Goal: Task Accomplishment & Management: Manage account settings

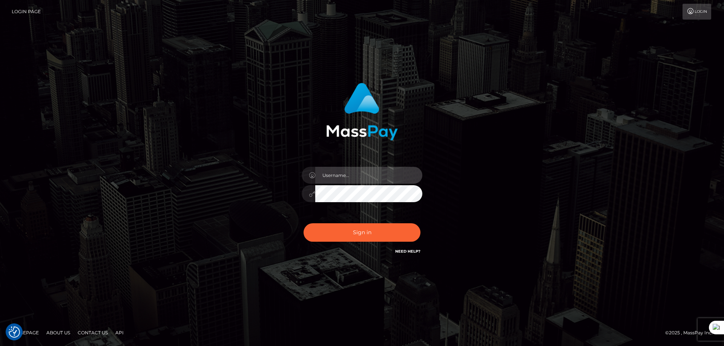
click at [343, 175] on input "text" at bounding box center [368, 175] width 107 height 17
type input "majdh"
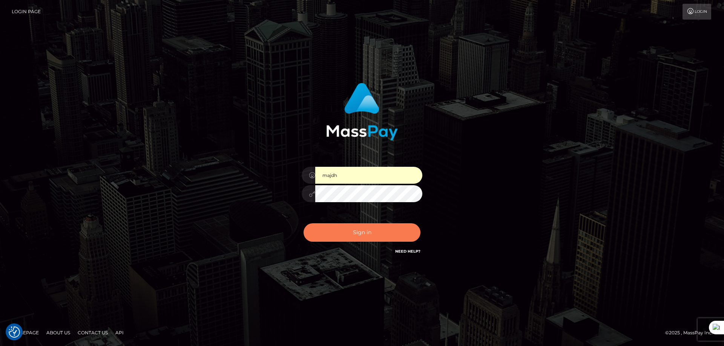
click at [377, 233] on button "Sign in" at bounding box center [361, 233] width 117 height 18
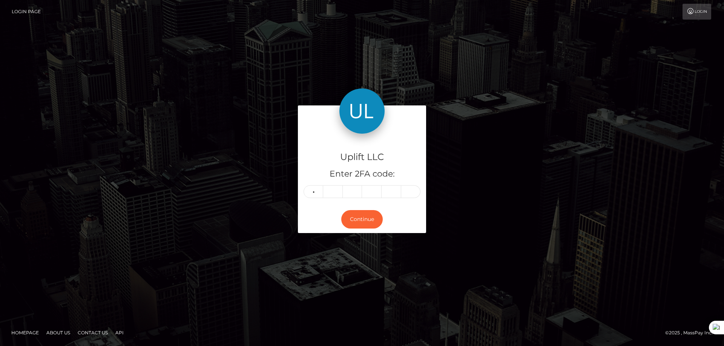
type input "3"
type input "4"
type input "1"
type input "0"
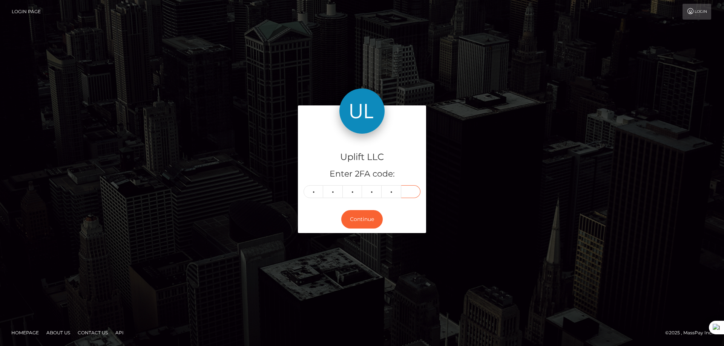
type input "4"
